Goal: Information Seeking & Learning: Learn about a topic

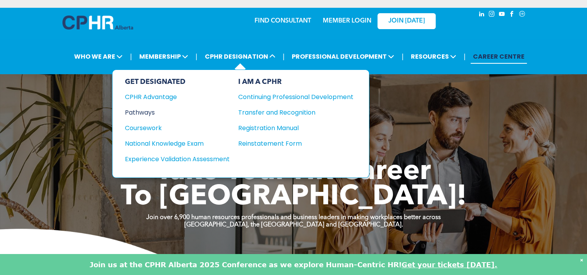
click at [148, 110] on div "Pathways" at bounding box center [172, 112] width 94 height 10
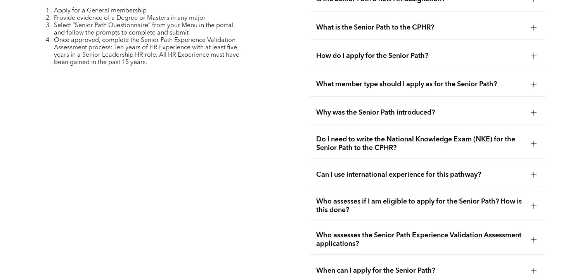
scroll to position [2018, 0]
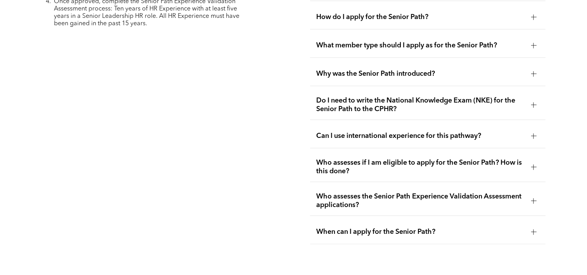
click at [536, 161] on div at bounding box center [534, 167] width 12 height 12
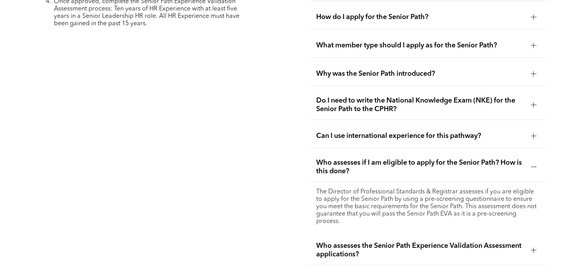
click at [536, 161] on div at bounding box center [534, 167] width 12 height 12
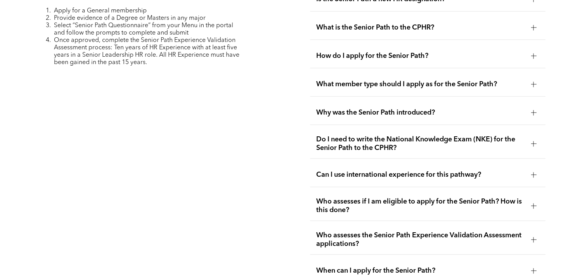
scroll to position [1901, 0]
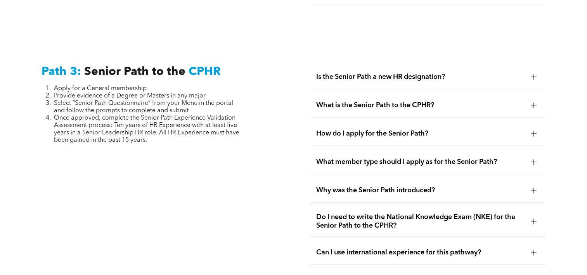
click at [533, 187] on div at bounding box center [533, 189] width 0 height 5
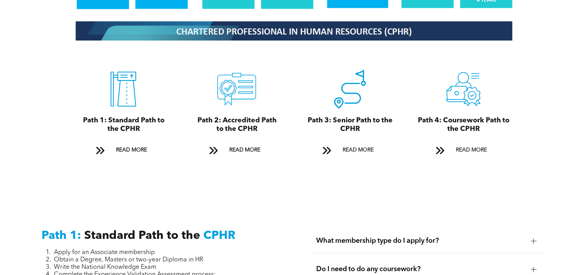
scroll to position [892, 0]
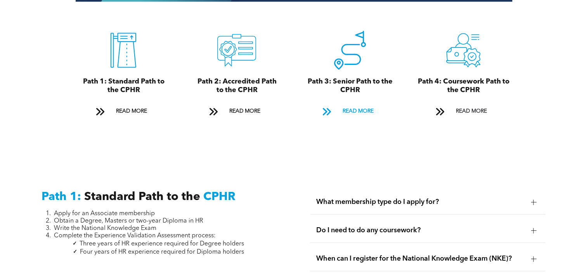
click at [326, 106] on span at bounding box center [326, 111] width 10 height 10
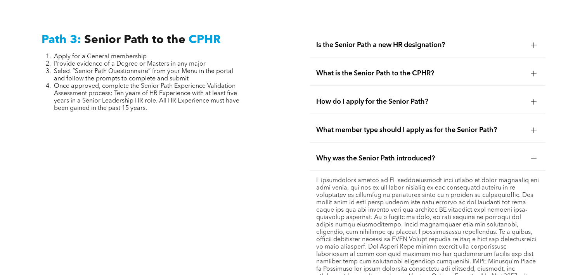
click at [402, 45] on span "Is the Senior Path a new HR designation?" at bounding box center [420, 45] width 208 height 9
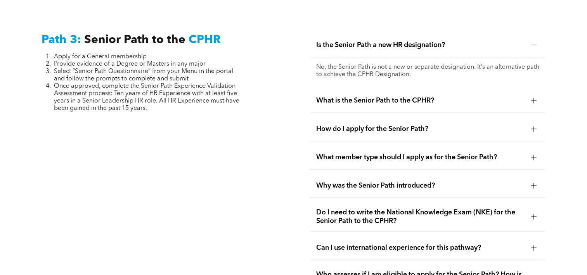
click at [392, 90] on div "What is the Senior Path to the CPHR?" at bounding box center [428, 100] width 236 height 24
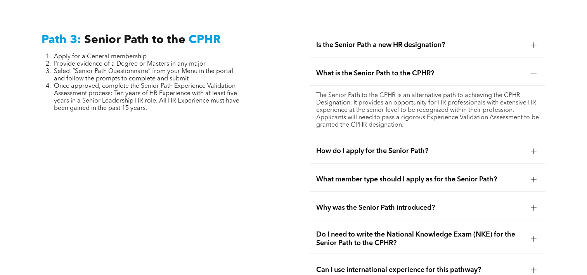
click at [411, 147] on span "How do I apply for the Senior Path?" at bounding box center [420, 151] width 208 height 9
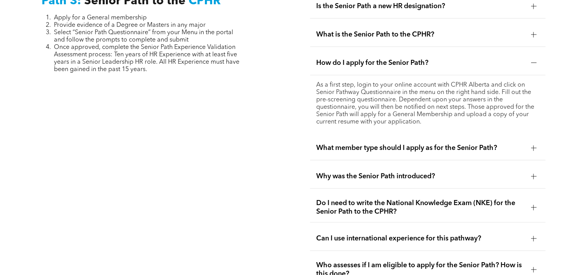
scroll to position [1894, 0]
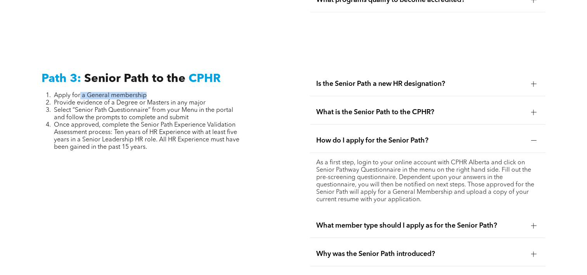
drag, startPoint x: 87, startPoint y: 94, endPoint x: 174, endPoint y: 94, distance: 86.9
click at [174, 94] on li "Apply for a General membership" at bounding box center [149, 95] width 190 height 7
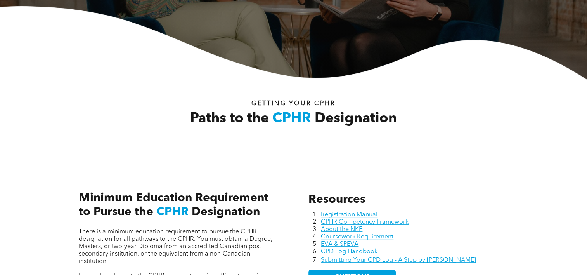
scroll to position [0, 0]
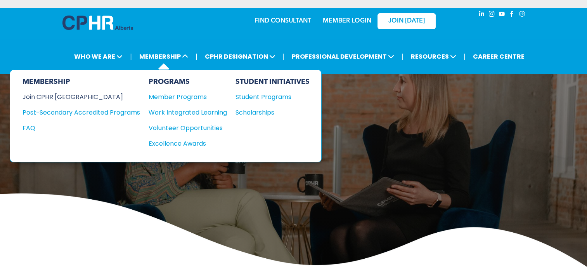
click at [65, 97] on div "Join CPHR [GEOGRAPHIC_DATA]" at bounding box center [76, 97] width 106 height 10
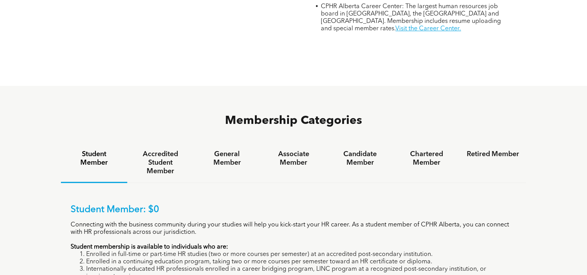
scroll to position [466, 0]
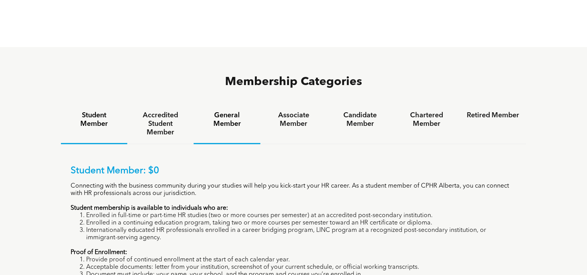
click at [223, 104] on div "General Member" at bounding box center [227, 124] width 66 height 40
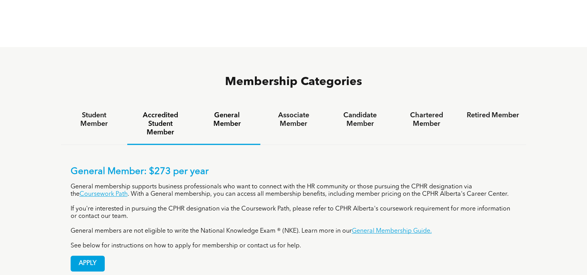
click at [175, 111] on h4 "Accredited Student Member" at bounding box center [160, 124] width 52 height 26
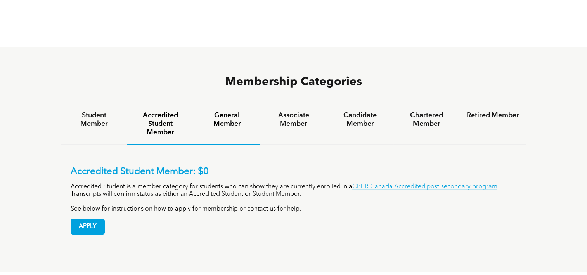
click at [213, 111] on h4 "General Member" at bounding box center [227, 119] width 52 height 17
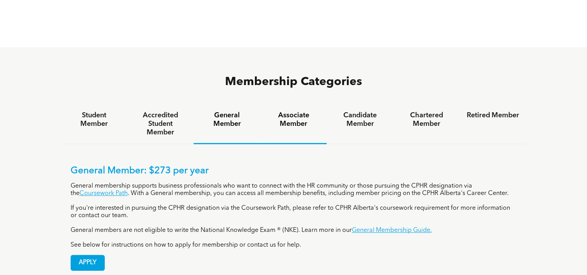
click at [300, 111] on h4 "Associate Member" at bounding box center [293, 119] width 52 height 17
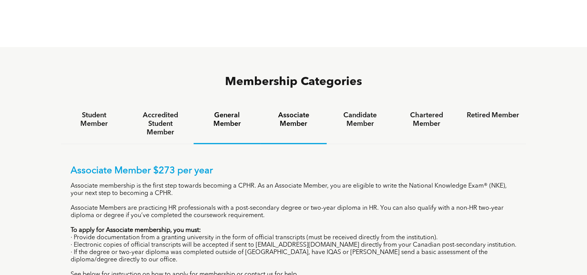
click at [220, 111] on h4 "General Member" at bounding box center [227, 119] width 52 height 17
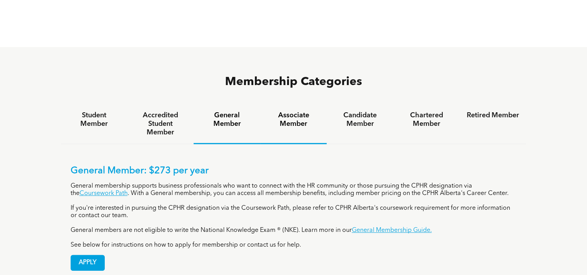
click at [290, 111] on h4 "Associate Member" at bounding box center [293, 119] width 52 height 17
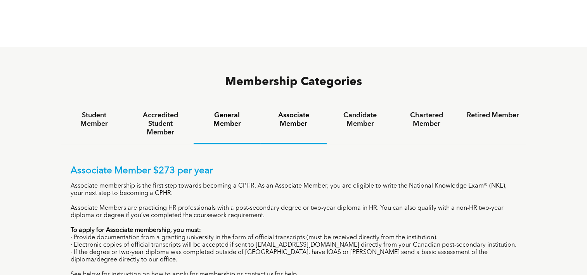
click at [237, 111] on h4 "General Member" at bounding box center [227, 119] width 52 height 17
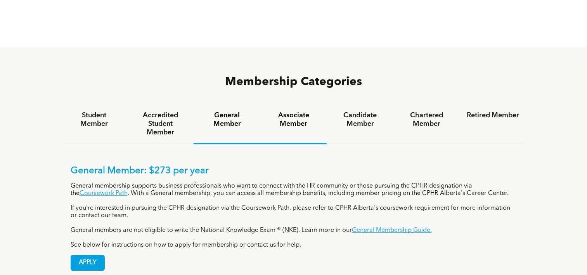
click at [296, 111] on h4 "Associate Member" at bounding box center [293, 119] width 52 height 17
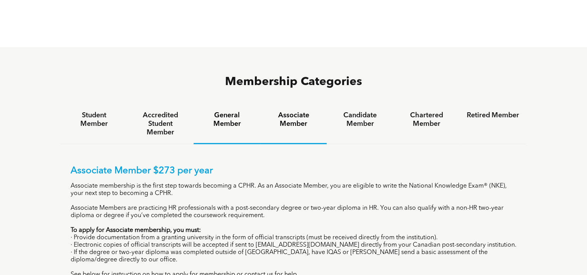
click at [231, 111] on h4 "General Member" at bounding box center [227, 119] width 52 height 17
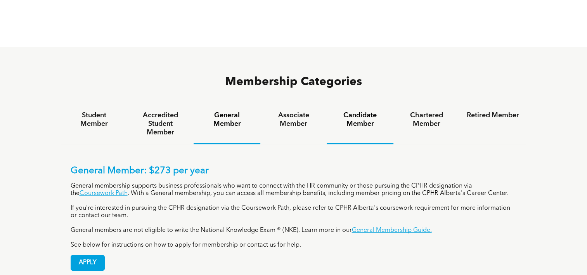
click at [371, 111] on h4 "Candidate Member" at bounding box center [360, 119] width 52 height 17
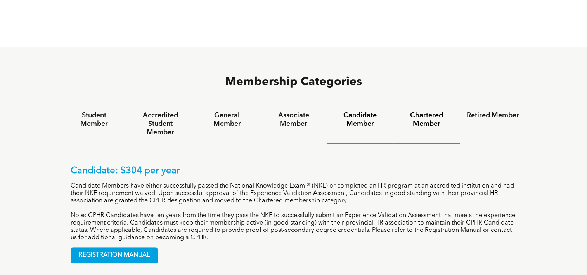
click at [419, 111] on h4 "Chartered Member" at bounding box center [426, 119] width 52 height 17
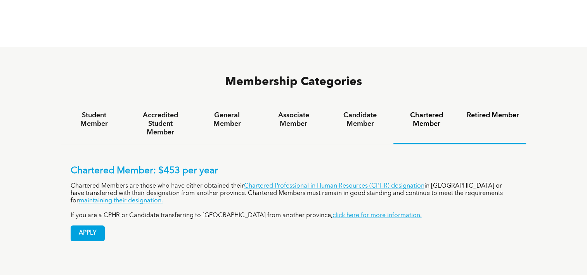
click at [492, 111] on h4 "Retired Member" at bounding box center [493, 115] width 52 height 9
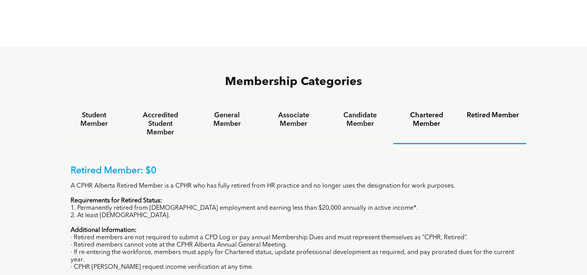
click at [431, 111] on h4 "Chartered Member" at bounding box center [426, 119] width 52 height 17
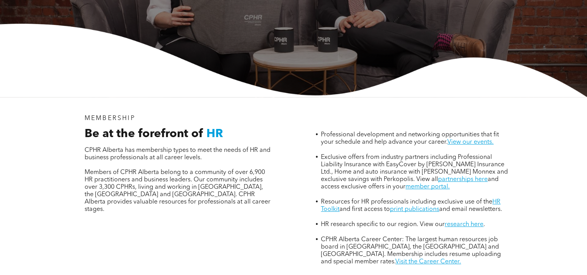
scroll to position [0, 0]
